Goal: Obtain resource: Obtain resource

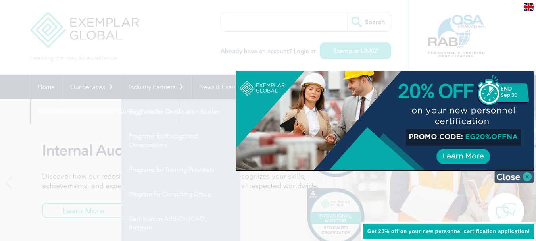
click at [522, 175] on img at bounding box center [515, 177] width 40 height 12
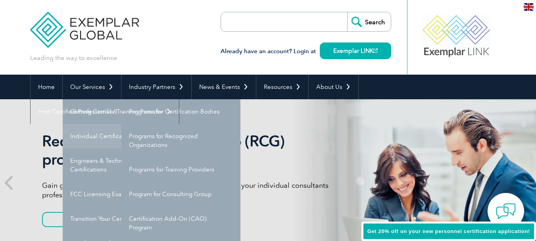
click at [97, 132] on link "Individual Certifications" at bounding box center [122, 136] width 119 height 25
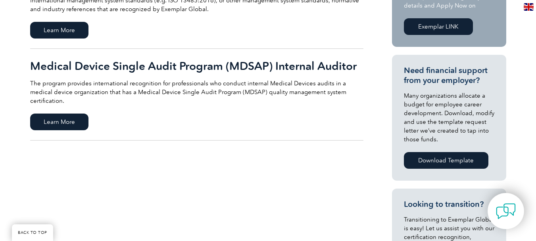
scroll to position [243, 0]
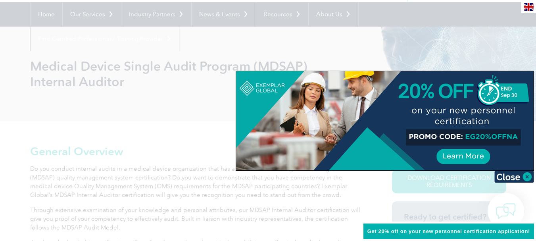
scroll to position [73, 0]
click at [527, 175] on img at bounding box center [515, 177] width 40 height 12
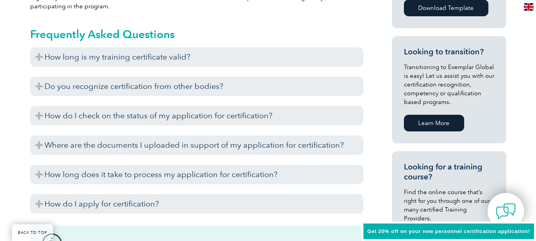
scroll to position [471, 0]
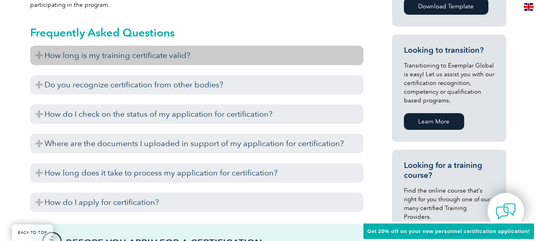
click at [164, 55] on h3 "How long is my training certificate valid?" at bounding box center [196, 55] width 333 height 19
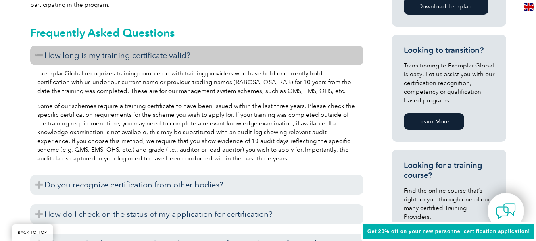
scroll to position [501, 0]
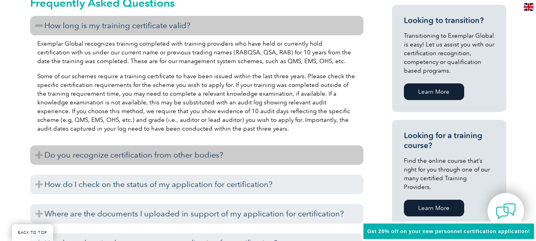
click at [158, 151] on h3 "Do you recognize certification from other bodies?" at bounding box center [196, 154] width 333 height 19
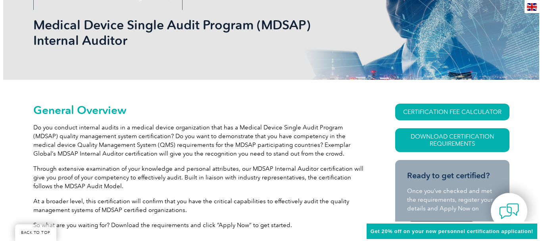
scroll to position [114, 0]
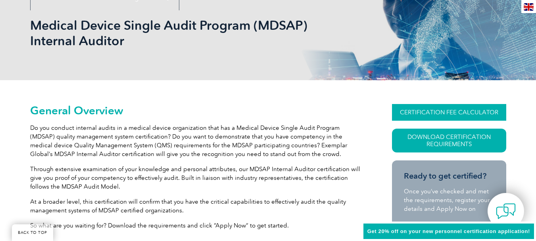
click at [398, 114] on link "CERTIFICATION FEE CALCULATOR" at bounding box center [449, 112] width 114 height 17
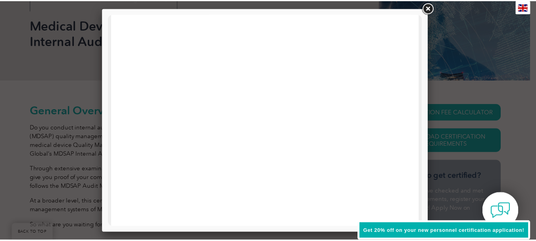
scroll to position [87, 0]
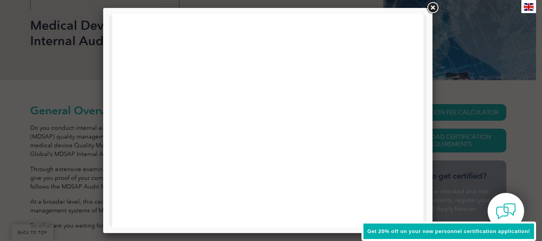
click at [500, 64] on div at bounding box center [271, 120] width 542 height 241
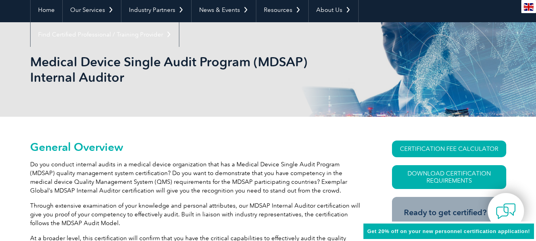
scroll to position [0, 0]
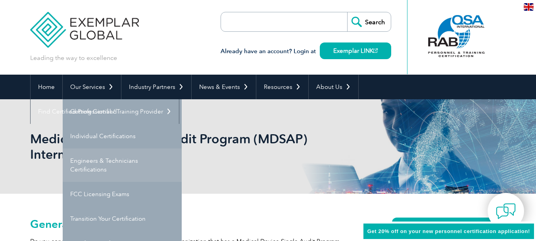
click at [116, 162] on link "Engineers & Technicians Certifications" at bounding box center [122, 164] width 119 height 33
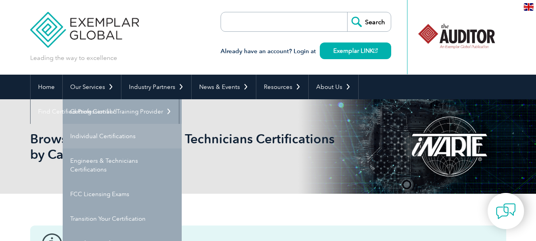
click at [98, 134] on link "Individual Certifications" at bounding box center [122, 136] width 119 height 25
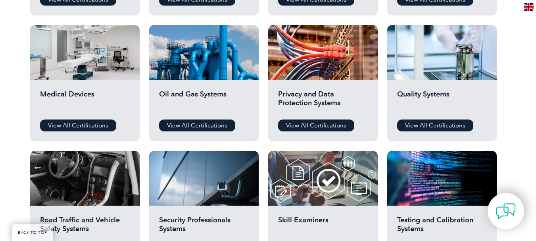
scroll to position [528, 0]
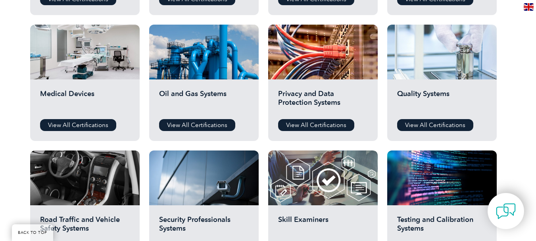
drag, startPoint x: 477, startPoint y: 80, endPoint x: 481, endPoint y: 57, distance: 23.3
click at [481, 57] on div at bounding box center [442, 52] width 110 height 55
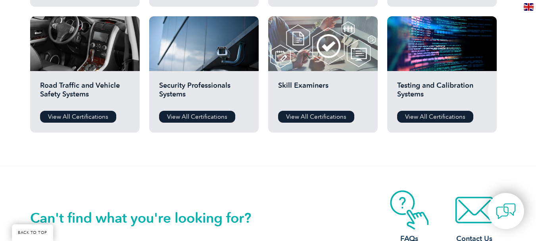
scroll to position [643, 0]
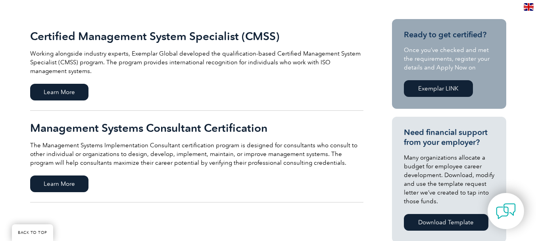
scroll to position [183, 0]
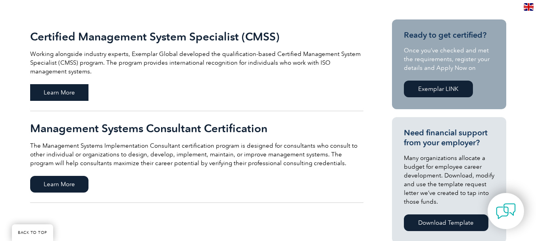
click at [79, 94] on span "Learn More" at bounding box center [59, 92] width 58 height 17
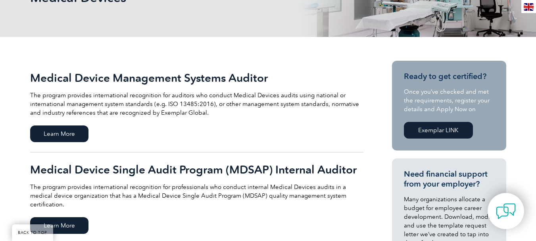
scroll to position [140, 0]
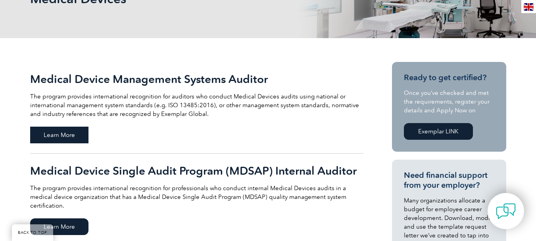
click at [51, 139] on span "Learn More" at bounding box center [59, 135] width 58 height 17
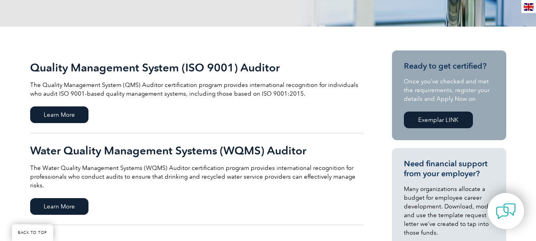
scroll to position [152, 0]
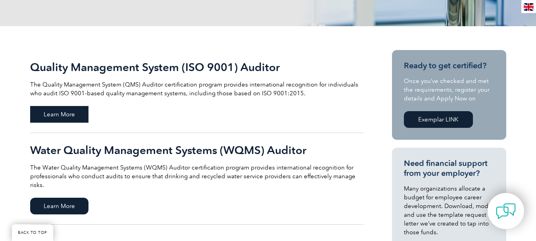
click at [62, 112] on span "Learn More" at bounding box center [59, 114] width 58 height 17
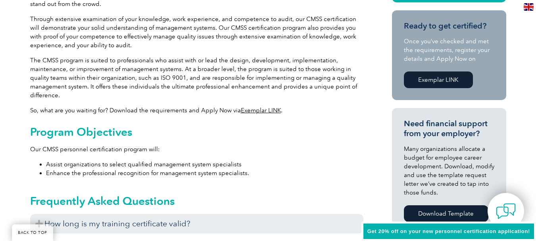
scroll to position [249, 0]
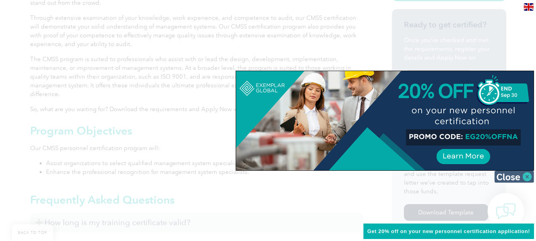
click at [512, 174] on img at bounding box center [515, 177] width 40 height 12
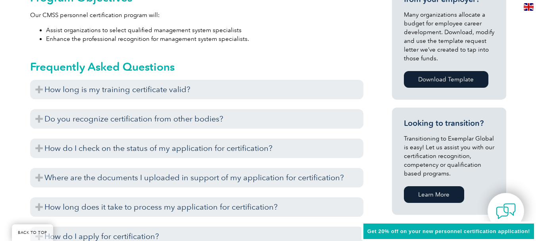
scroll to position [385, 0]
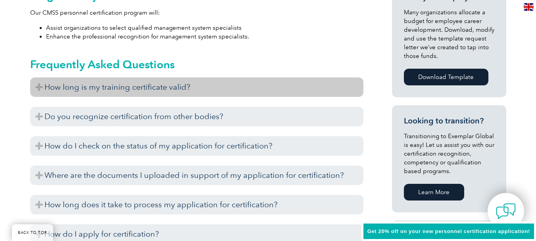
click at [159, 85] on h3 "How long is my training certificate valid?" at bounding box center [196, 86] width 333 height 19
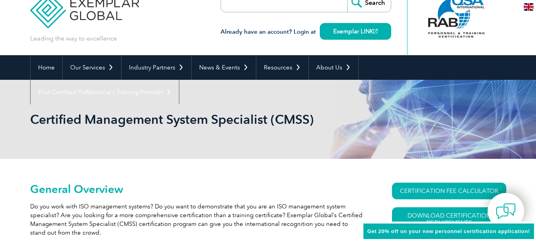
scroll to position [0, 0]
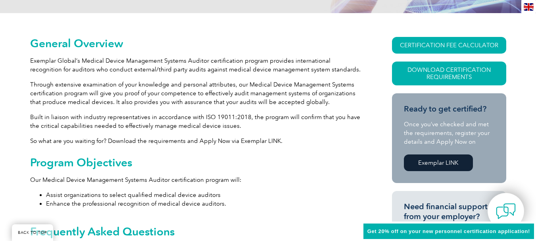
scroll to position [261, 0]
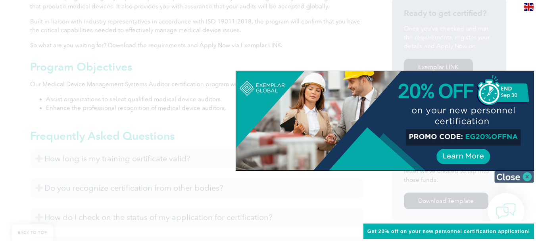
click at [506, 179] on img at bounding box center [515, 177] width 40 height 12
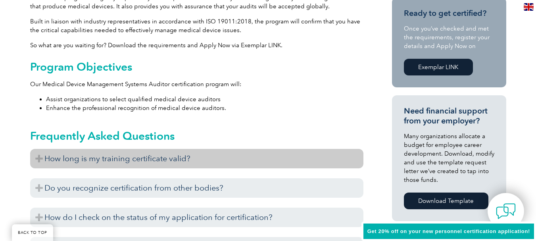
click at [83, 154] on h3 "How long is my training certificate valid?" at bounding box center [196, 158] width 333 height 19
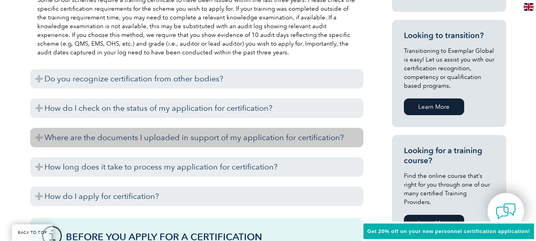
scroll to position [479, 0]
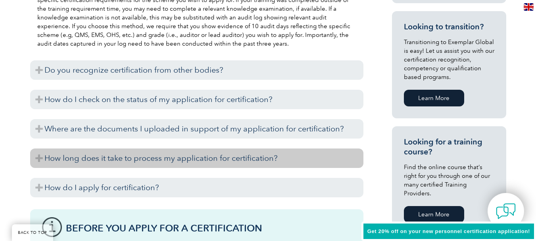
click at [92, 164] on h3 "How long does it take to process my application for certification?" at bounding box center [196, 157] width 333 height 19
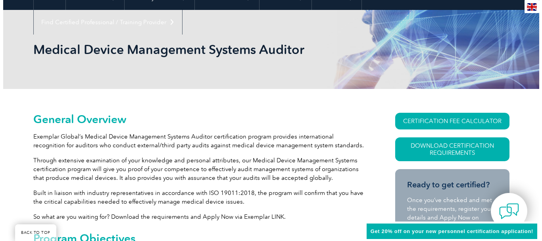
scroll to position [89, 0]
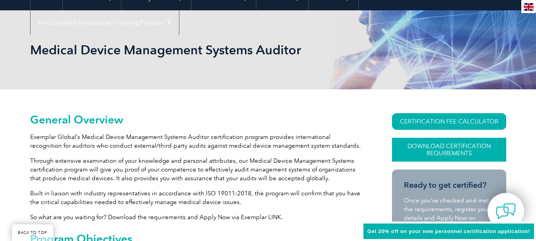
click at [431, 146] on link "Download Certification Requirements" at bounding box center [449, 150] width 114 height 24
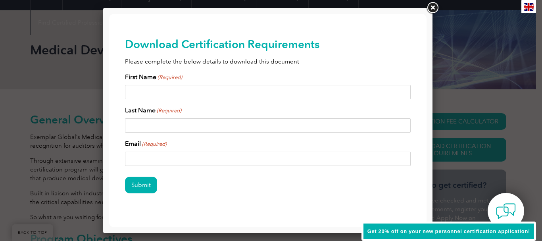
scroll to position [15, 0]
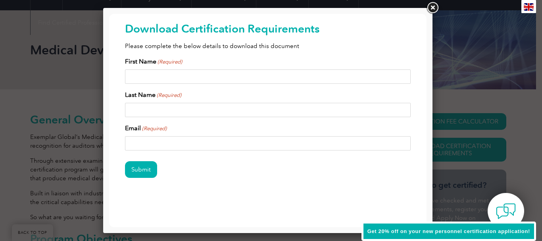
click at [183, 74] on input "First Name (Required)" at bounding box center [268, 76] width 286 height 14
click at [186, 111] on input "Last Name (Required)" at bounding box center [268, 110] width 286 height 14
drag, startPoint x: 181, startPoint y: 76, endPoint x: 157, endPoint y: 79, distance: 23.5
click at [157, 79] on input "Miselania Nayara" at bounding box center [268, 76] width 286 height 14
type input "Miselania"
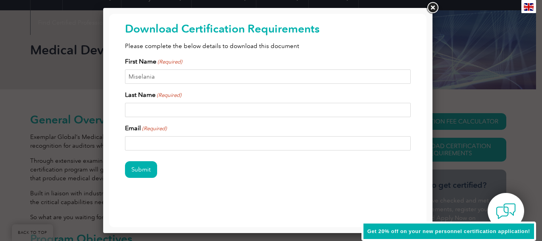
click at [160, 110] on input "Last Name (Required)" at bounding box center [268, 110] width 286 height 14
type input "De La Rosa Agramonte"
click at [215, 139] on input "Email (Required)" at bounding box center [268, 143] width 286 height 14
type input "miselania01@gmail.com"
click at [136, 171] on input "Submit" at bounding box center [141, 169] width 32 height 17
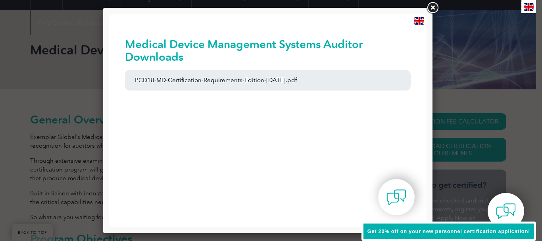
scroll to position [0, 0]
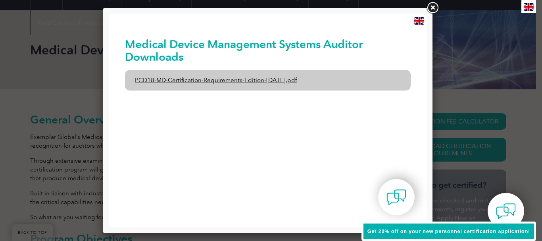
click at [289, 86] on link "PCD18-MD-Certification-Requirements-Edition-1-June-2020.pdf" at bounding box center [268, 80] width 286 height 21
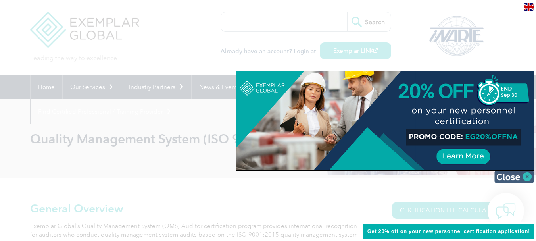
click at [506, 177] on img at bounding box center [515, 177] width 40 height 12
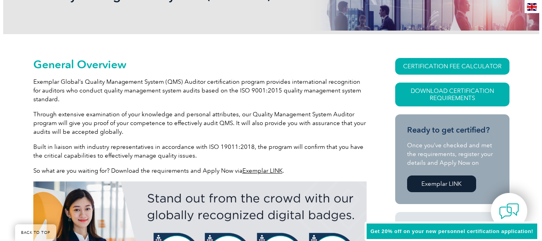
scroll to position [144, 0]
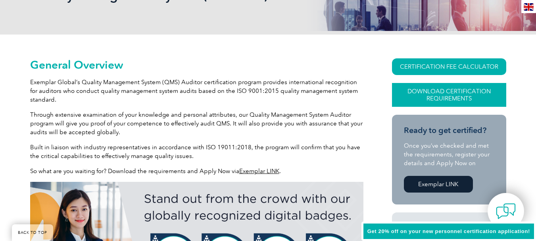
click at [445, 90] on link "Download Certification Requirements" at bounding box center [449, 95] width 114 height 24
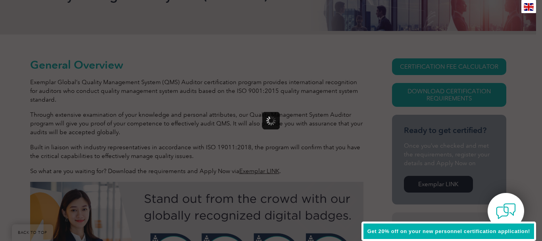
scroll to position [0, 0]
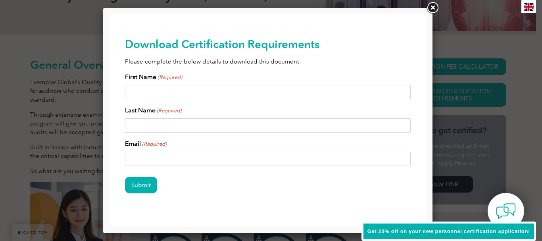
click at [185, 95] on input "First Name (Required)" at bounding box center [268, 92] width 286 height 14
type input "Miselania"
type input "De La Rosa Agramonte"
click at [183, 160] on input "Email (Required)" at bounding box center [268, 159] width 286 height 14
type input "miselania01@gmail.com"
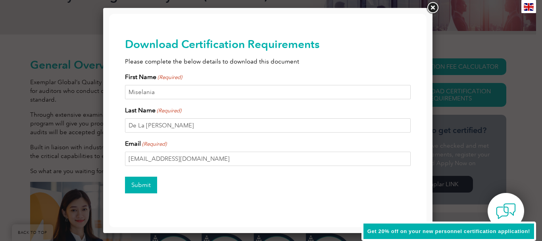
click at [140, 178] on input "Submit" at bounding box center [141, 185] width 32 height 17
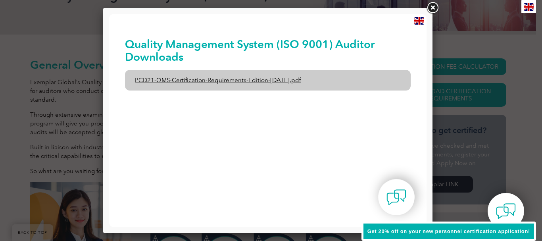
click at [213, 80] on link "PCD21-QMS-Certification-Requirements-Edition-2-April-2022.pdf" at bounding box center [268, 80] width 286 height 21
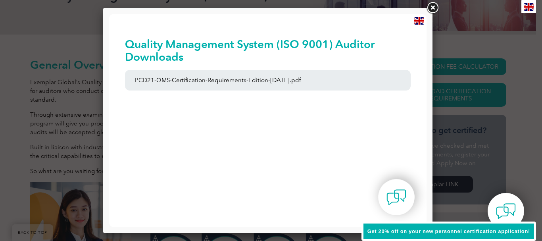
click at [425, 17] on div "en" at bounding box center [419, 20] width 15 height 13
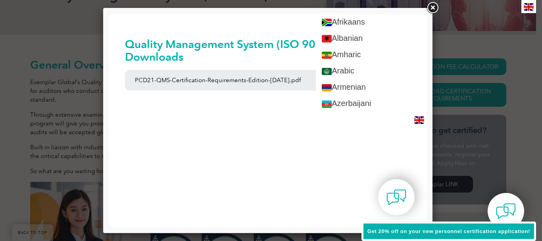
click at [463, 29] on div at bounding box center [271, 120] width 542 height 241
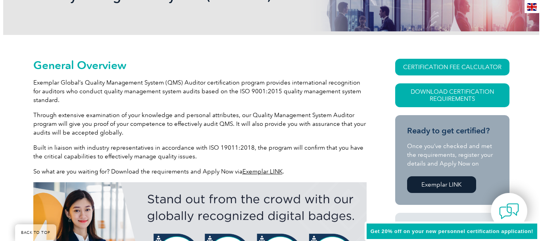
scroll to position [142, 0]
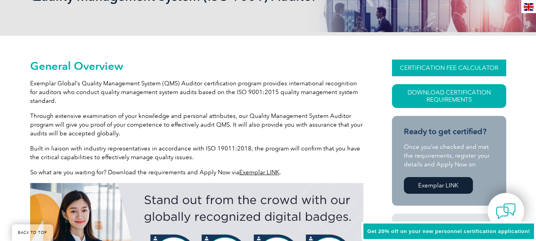
click at [453, 69] on link "CERTIFICATION FEE CALCULATOR" at bounding box center [449, 68] width 114 height 17
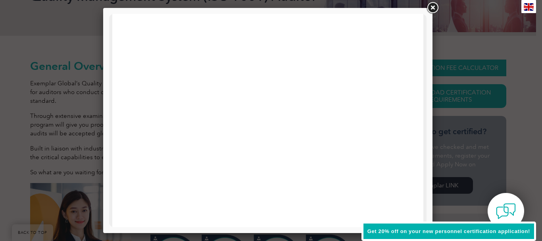
scroll to position [0, 0]
